Goal: Book appointment/travel/reservation

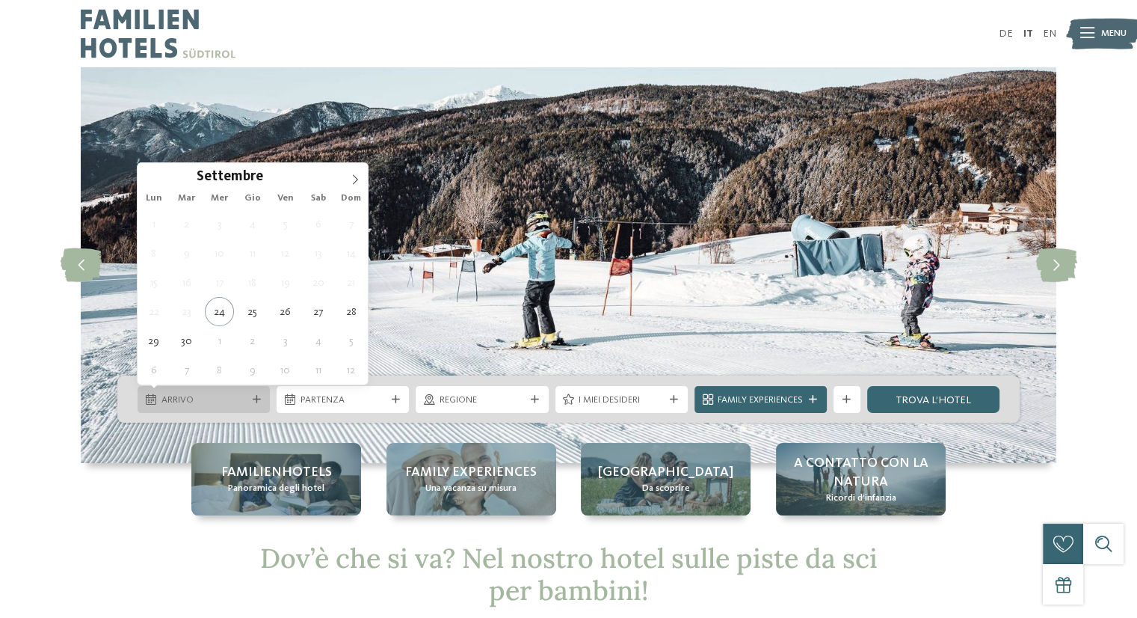
click at [253, 396] on icon at bounding box center [257, 400] width 8 height 8
click at [351, 174] on icon at bounding box center [355, 179] width 10 height 10
type input "****"
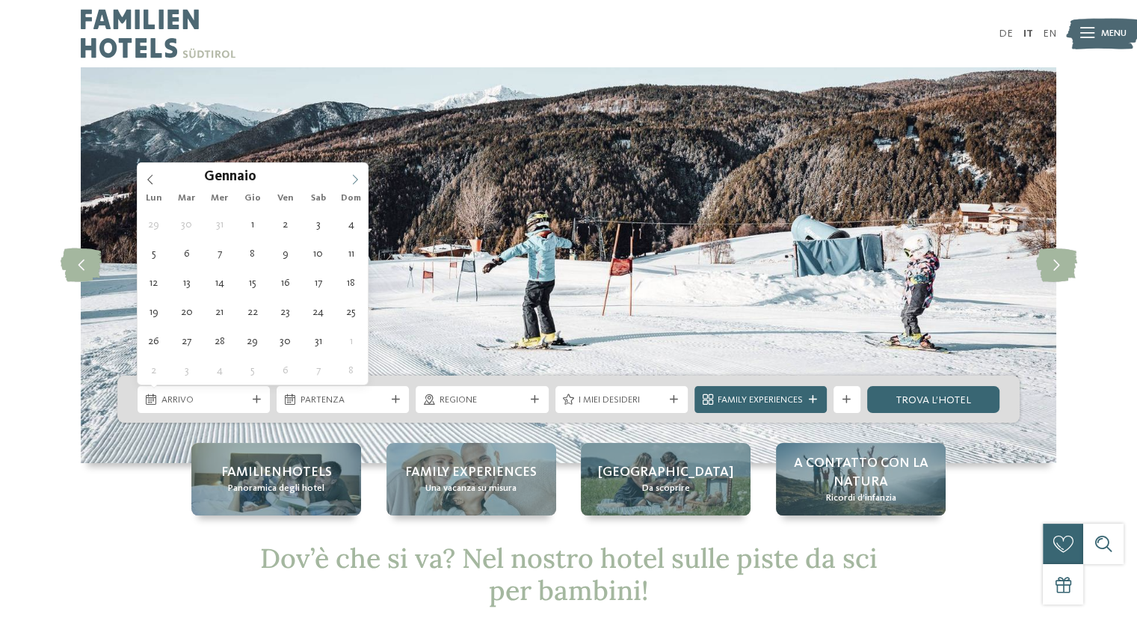
click at [351, 174] on icon at bounding box center [355, 179] width 10 height 10
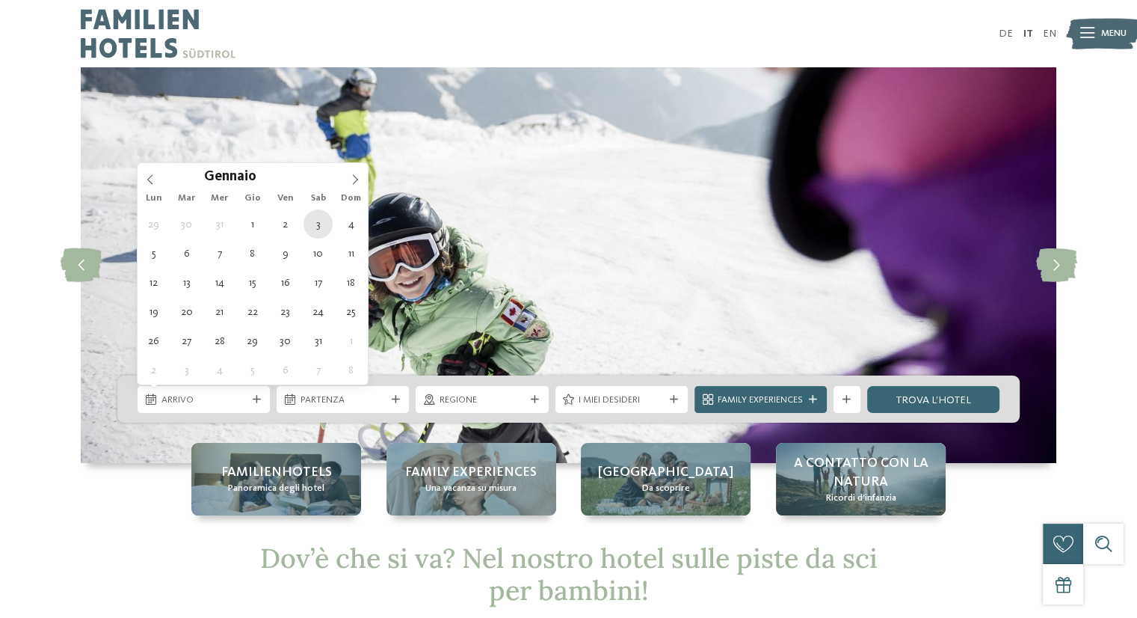
type div "03.01.2026"
type input "****"
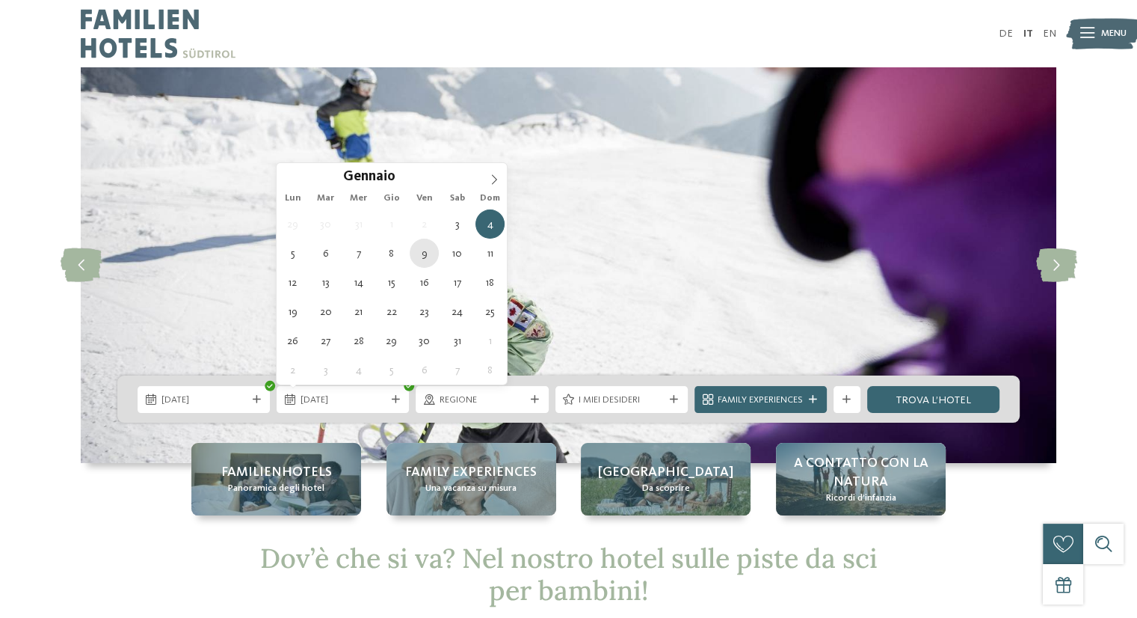
type div "09.01.2026"
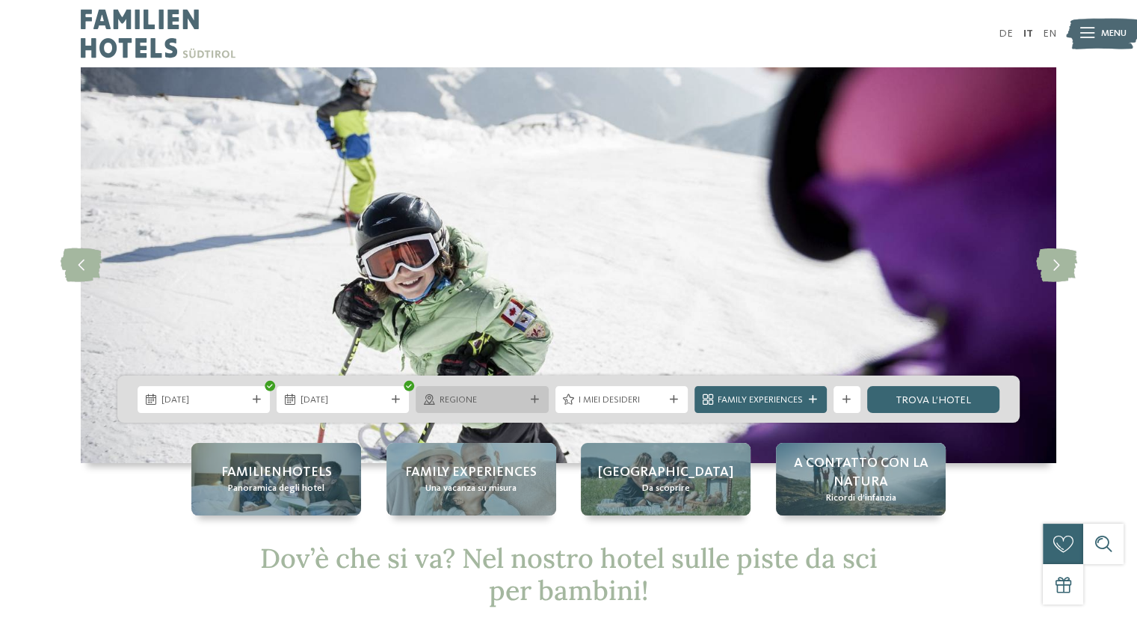
click at [468, 402] on span "Regione" at bounding box center [482, 399] width 85 height 13
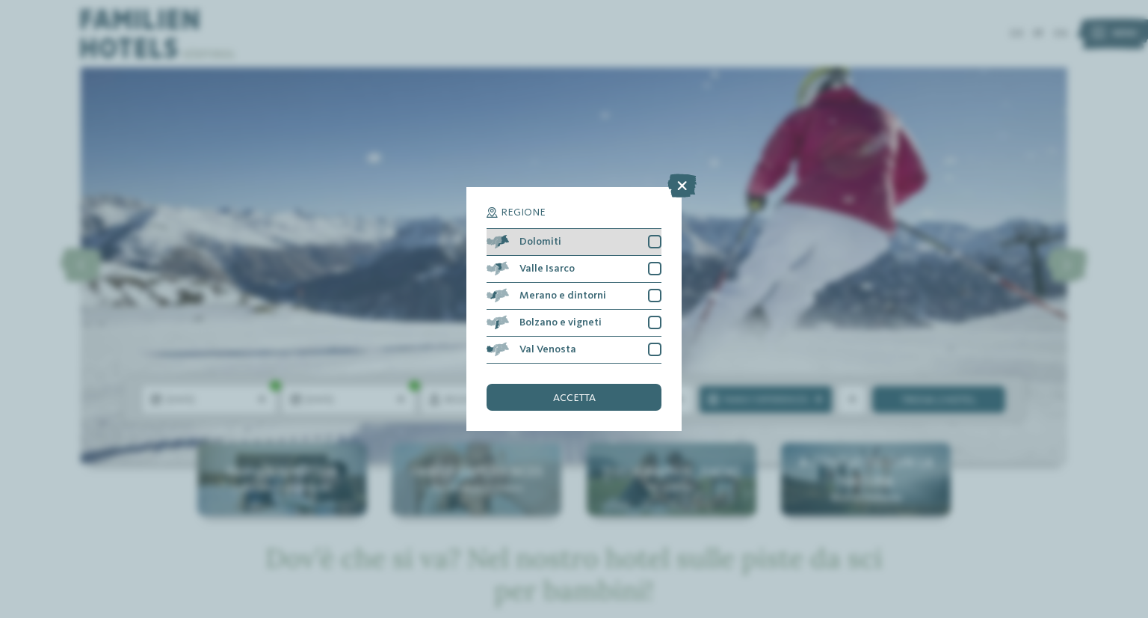
click at [656, 240] on div at bounding box center [654, 241] width 13 height 13
click at [652, 272] on div at bounding box center [654, 268] width 13 height 13
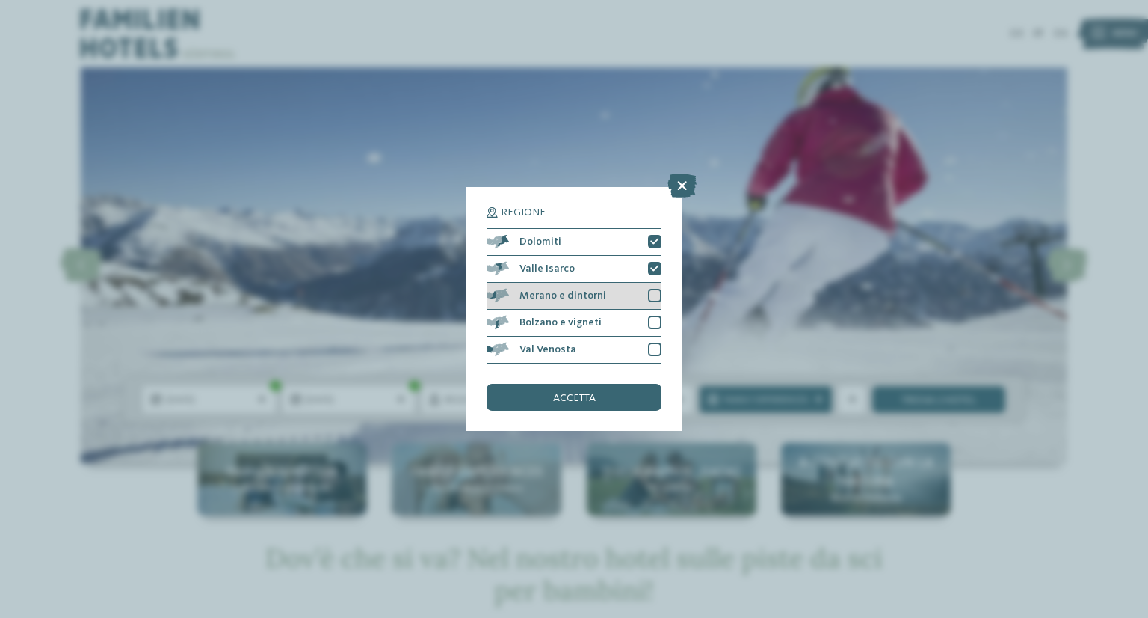
click at [656, 297] on div at bounding box center [654, 295] width 13 height 13
click at [658, 316] on div at bounding box center [654, 322] width 13 height 13
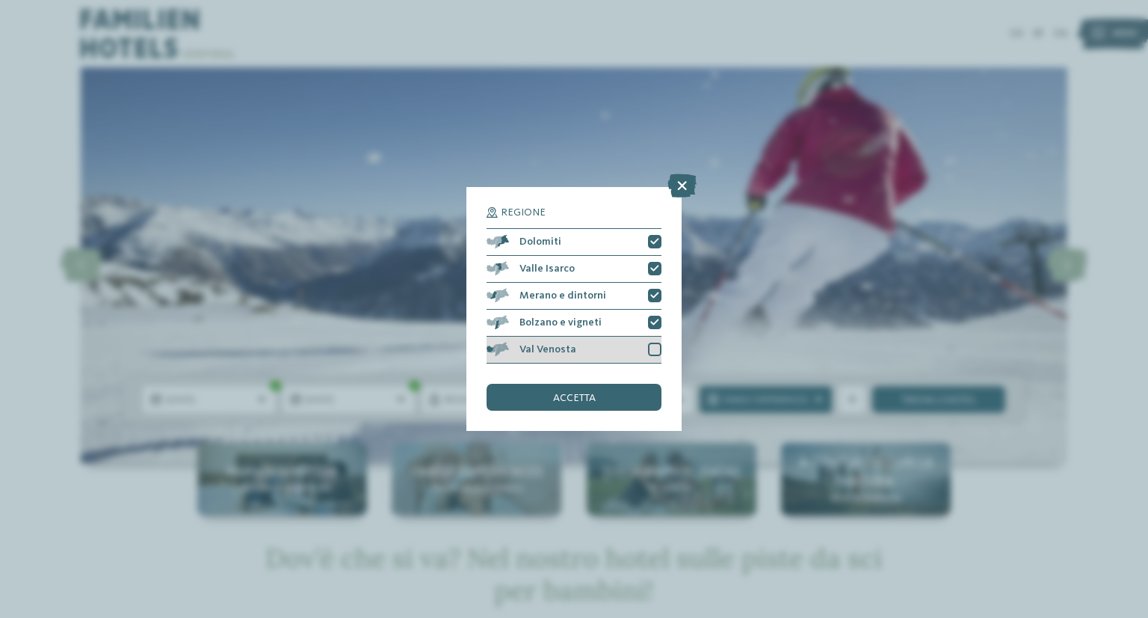
click at [655, 351] on div at bounding box center [654, 348] width 13 height 13
click at [634, 396] on div "accetta" at bounding box center [574, 397] width 175 height 27
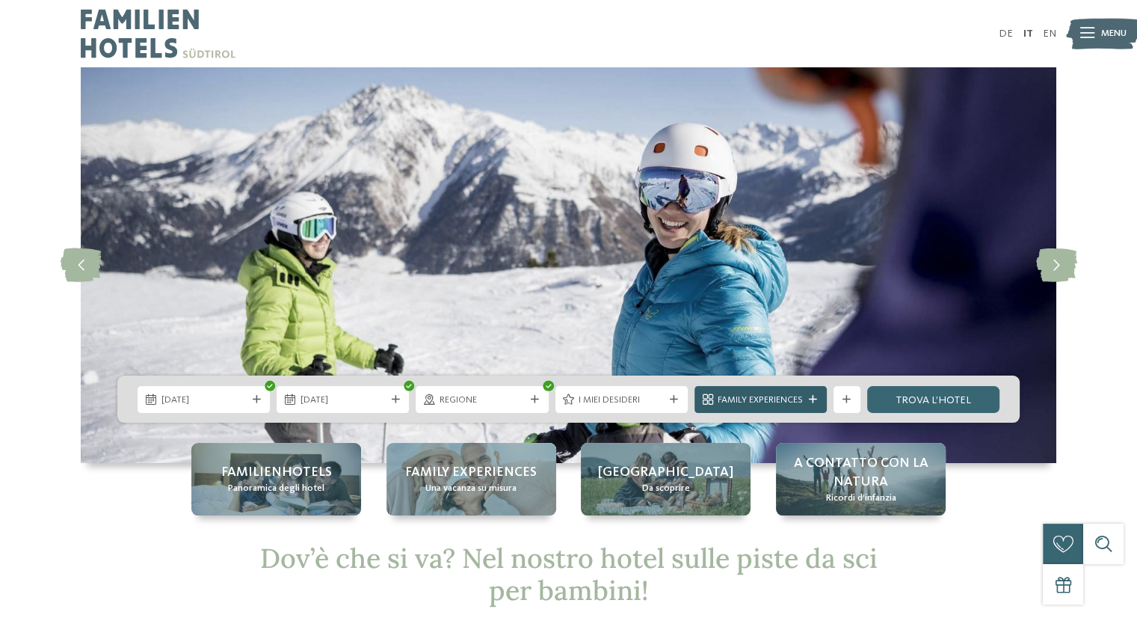
click at [802, 401] on span "Family Experiences" at bounding box center [760, 399] width 85 height 13
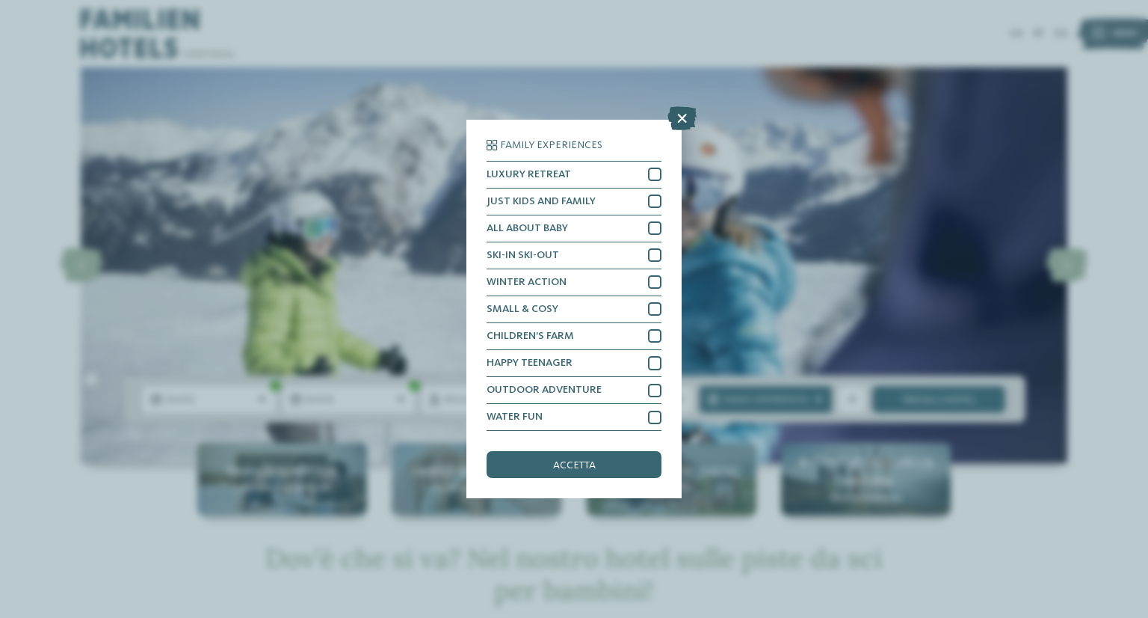
click at [676, 123] on icon at bounding box center [682, 118] width 29 height 24
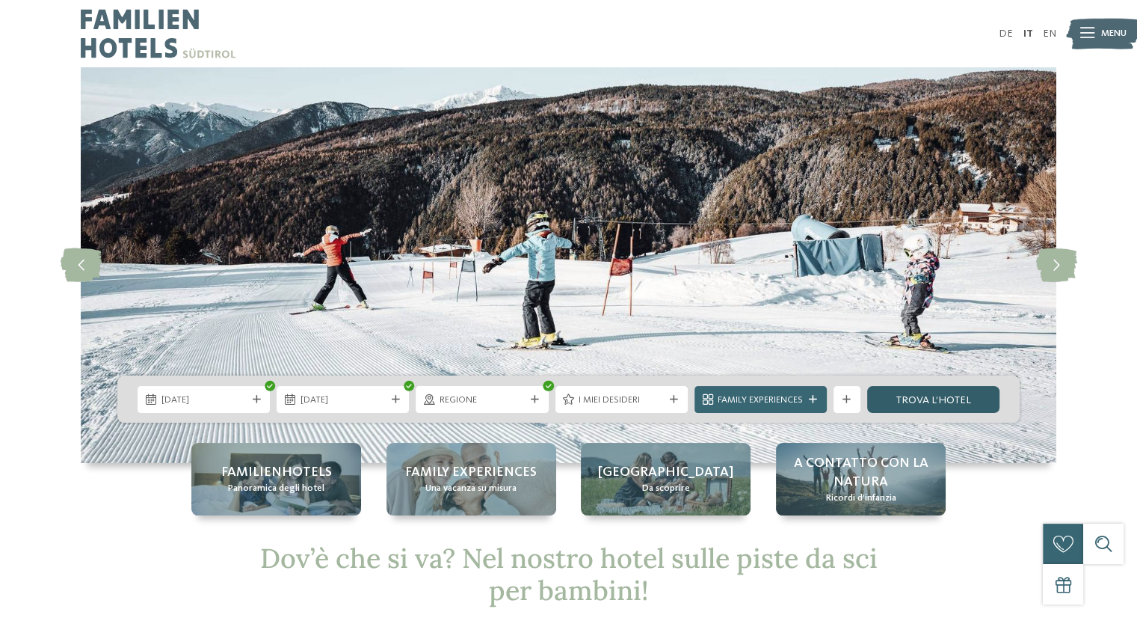
click at [885, 402] on link "trova l’hotel" at bounding box center [933, 399] width 132 height 27
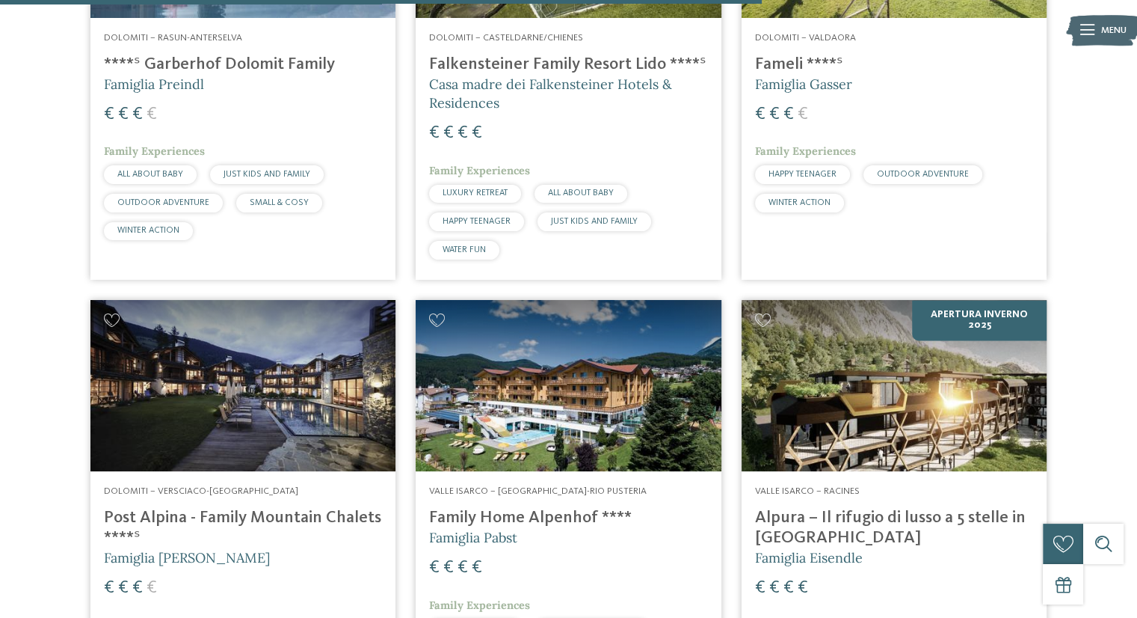
scroll to position [1554, 0]
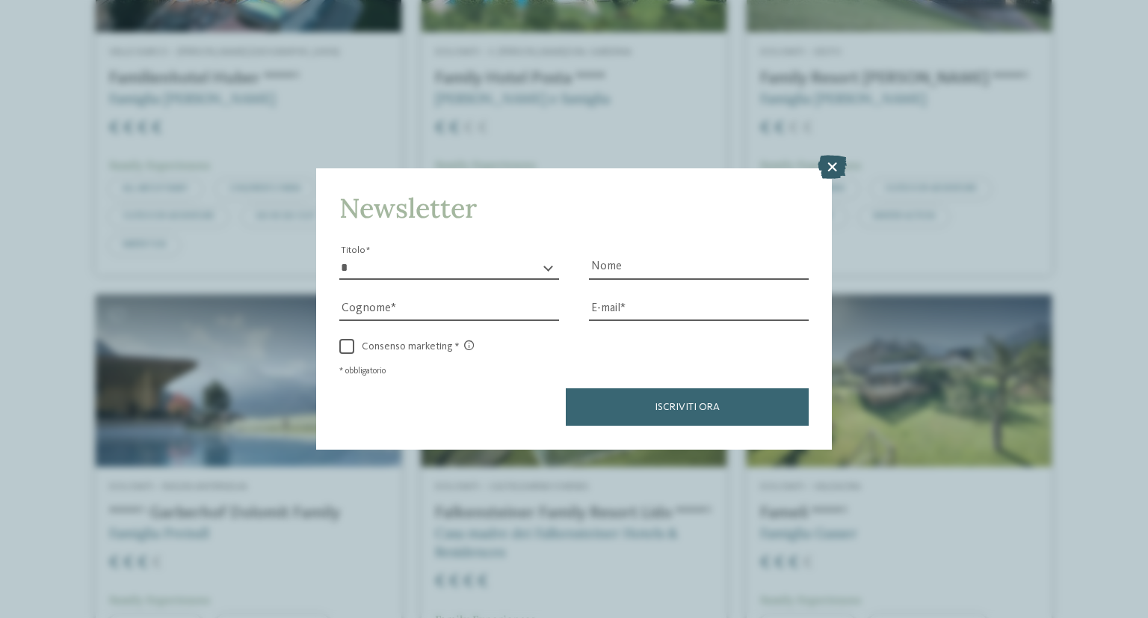
click at [834, 161] on icon at bounding box center [832, 168] width 29 height 24
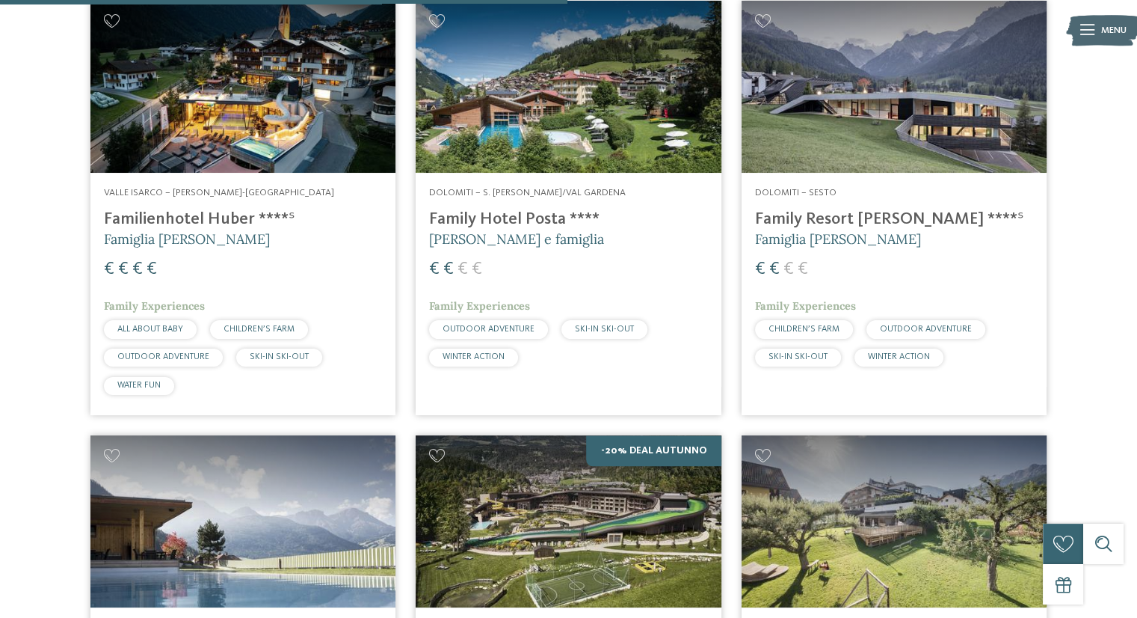
scroll to position [1405, 0]
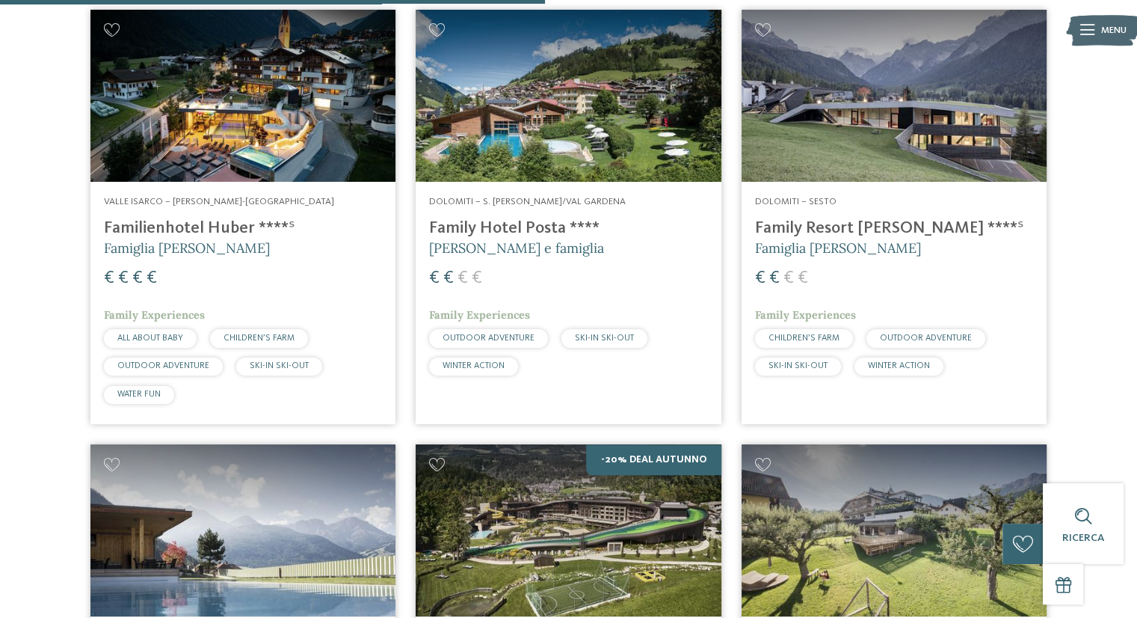
drag, startPoint x: 549, startPoint y: 228, endPoint x: 1106, endPoint y: 217, distance: 557.1
click at [1106, 217] on div "15 / 27 5% Early Birds Dolomiti – Ortisei/Val Gardena Cavallino Bianco Family S…" at bounding box center [569, 206] width 1118 height 2216
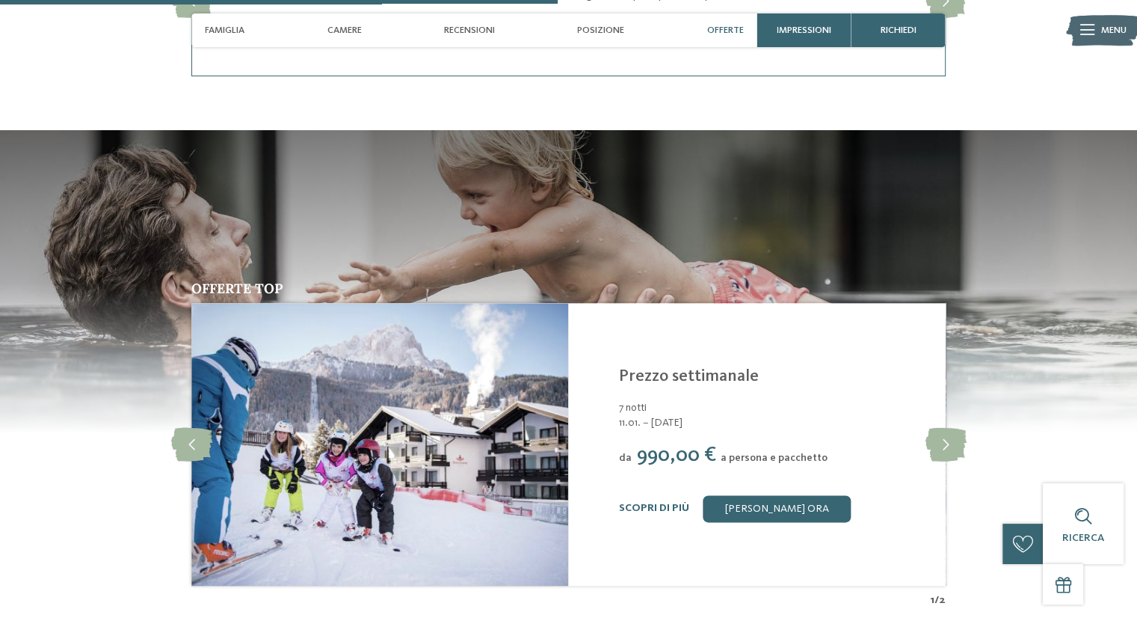
scroll to position [1869, 0]
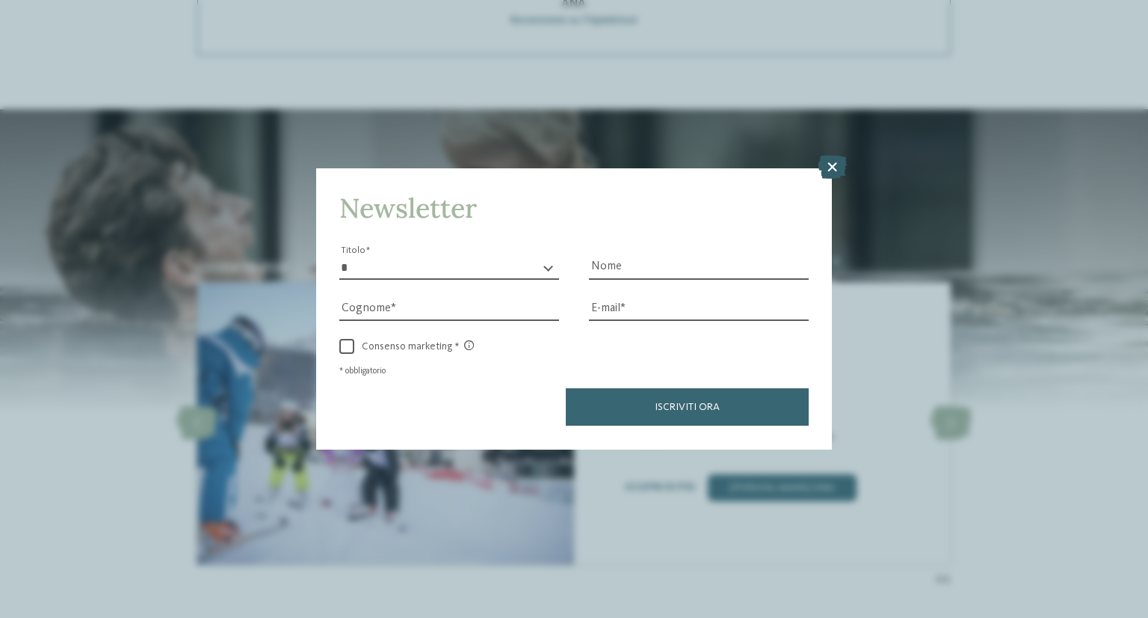
click at [825, 173] on icon at bounding box center [832, 168] width 29 height 24
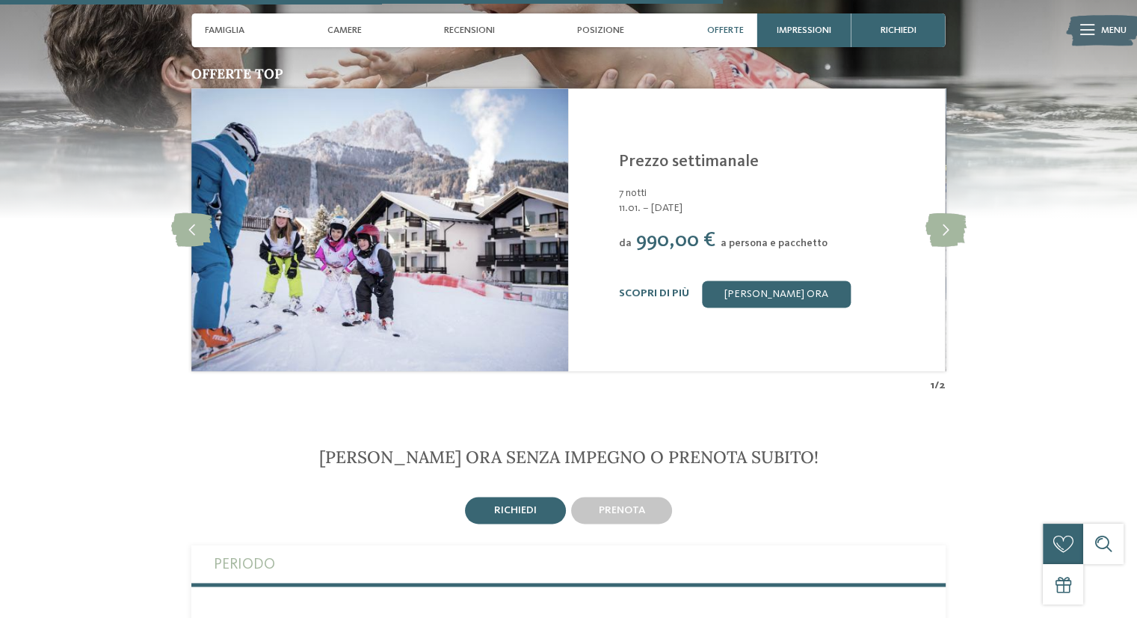
scroll to position [2393, 0]
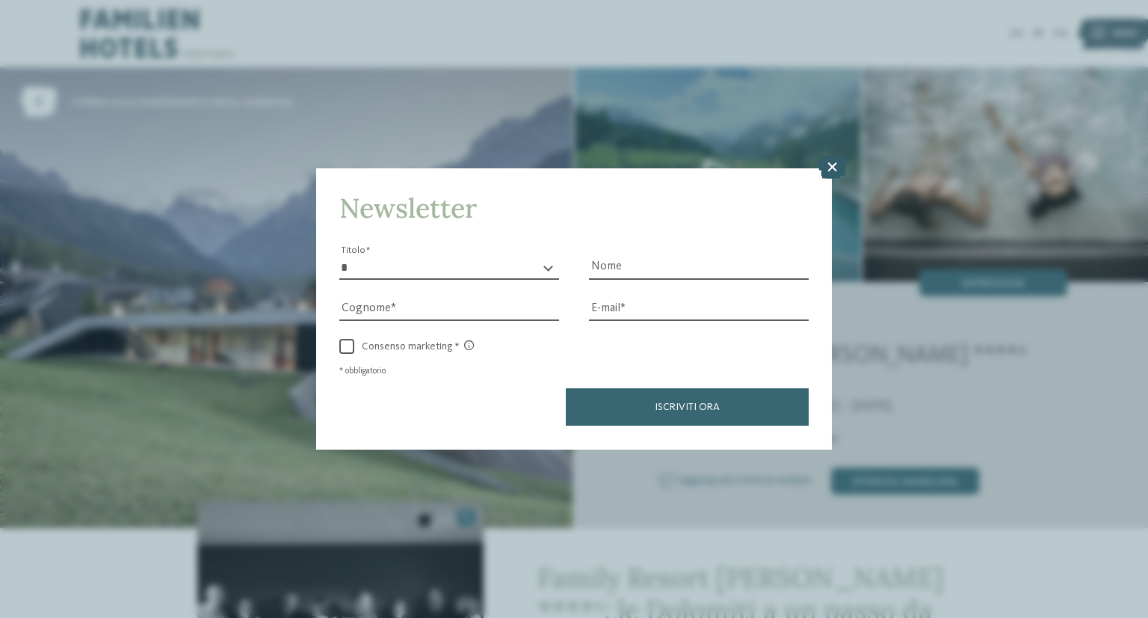
click at [836, 161] on icon at bounding box center [832, 168] width 29 height 24
